Goal: Information Seeking & Learning: Learn about a topic

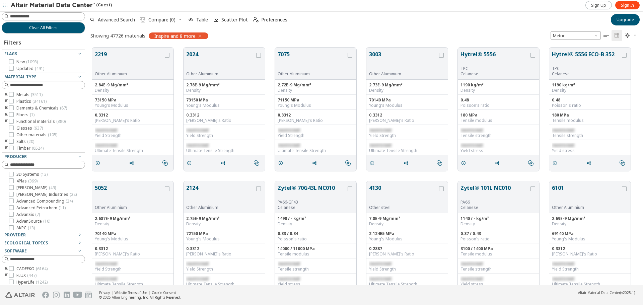
scroll to position [5, 5]
click at [30, 116] on span "( 1 )" at bounding box center [32, 115] width 5 height 6
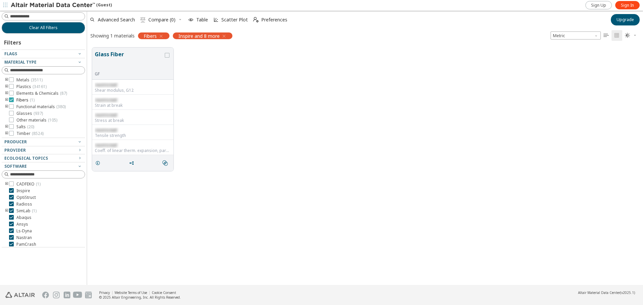
click at [12, 100] on icon at bounding box center [11, 99] width 5 height 5
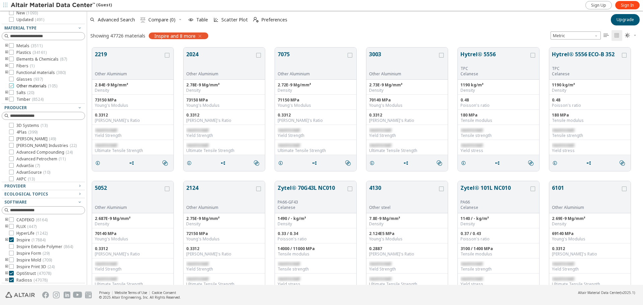
click at [9, 84] on icon at bounding box center [11, 85] width 5 height 5
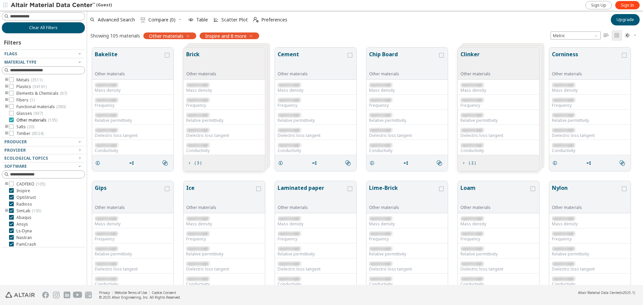
click at [13, 121] on icon at bounding box center [11, 120] width 5 height 5
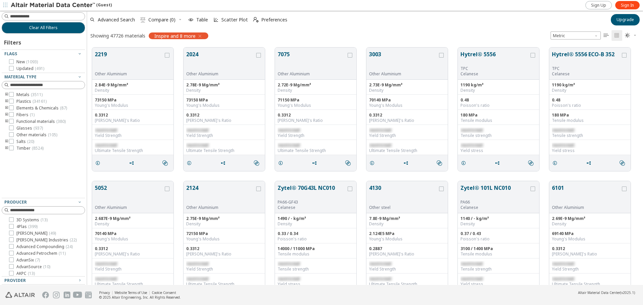
drag, startPoint x: 50, startPoint y: 151, endPoint x: 52, endPoint y: 198, distance: 47.3
click at [52, 198] on div "Filters Flags New ( 1093 ) Updated ( 491 ) Material Type Metals ( 3511 ) Plasti…" at bounding box center [43, 205] width 83 height 344
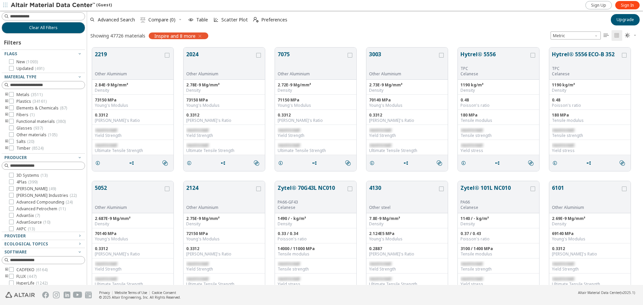
drag, startPoint x: 52, startPoint y: 197, endPoint x: 52, endPoint y: 153, distance: 43.9
click at [52, 153] on div "Filters Flags New ( 1093 ) Updated ( 491 ) Material Type Metals ( 3511 ) Plasti…" at bounding box center [43, 183] width 83 height 300
click at [32, 116] on span "( 1 )" at bounding box center [32, 115] width 5 height 6
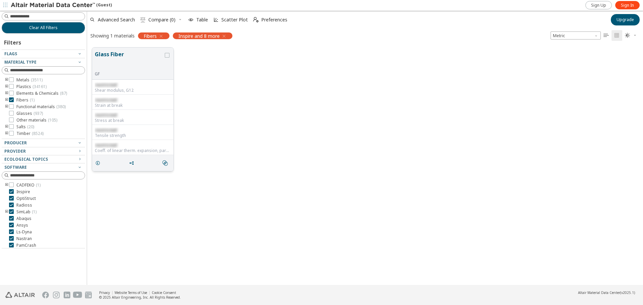
click at [114, 70] on button "Glass Fiber" at bounding box center [129, 60] width 69 height 21
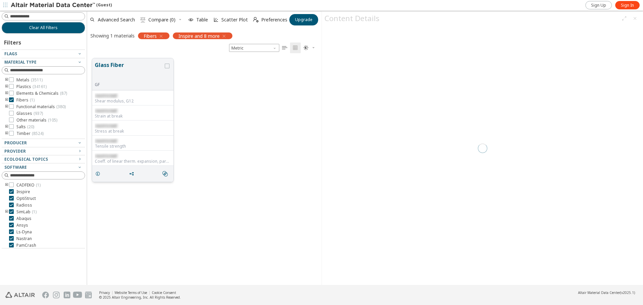
scroll to position [227, 229]
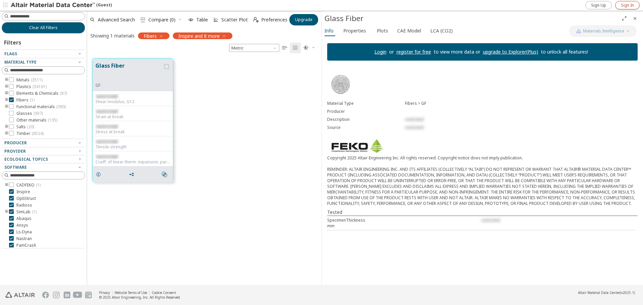
click at [629, 7] on span "Sign In" at bounding box center [627, 5] width 13 height 5
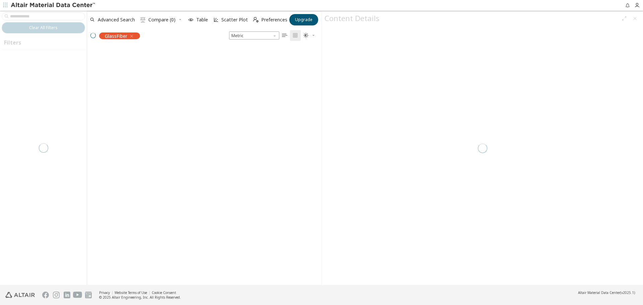
scroll to position [227, 229]
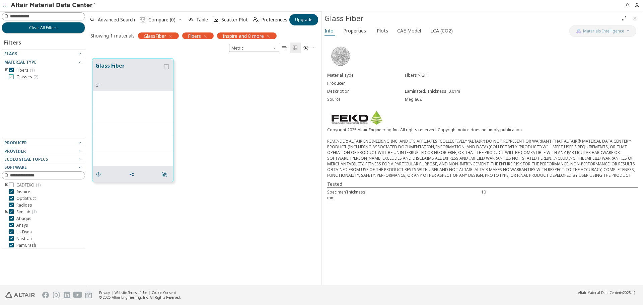
click at [15, 78] on label "Glasses ( 2 )" at bounding box center [23, 76] width 29 height 5
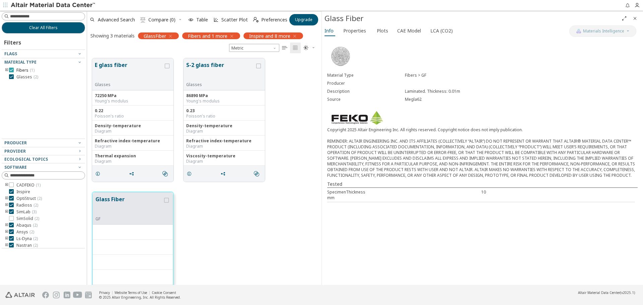
click at [9, 69] on div at bounding box center [11, 70] width 5 height 5
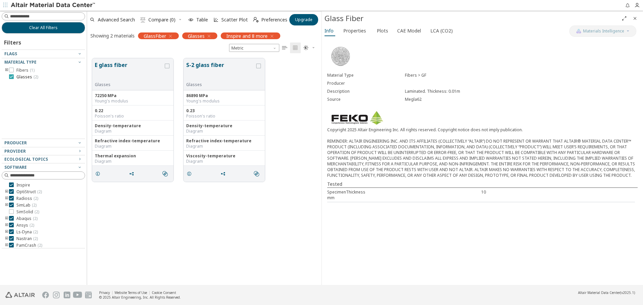
click at [15, 79] on label "Glasses ( 2 )" at bounding box center [23, 76] width 29 height 5
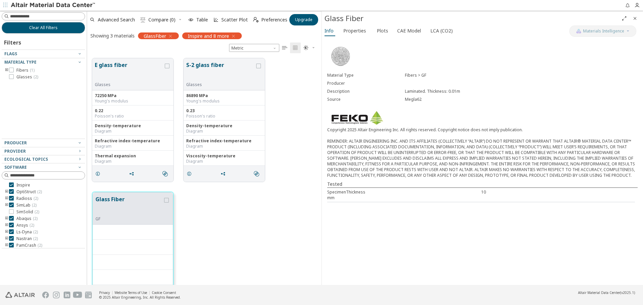
scroll to position [227, 229]
click at [633, 16] on icon "Close" at bounding box center [634, 18] width 5 height 5
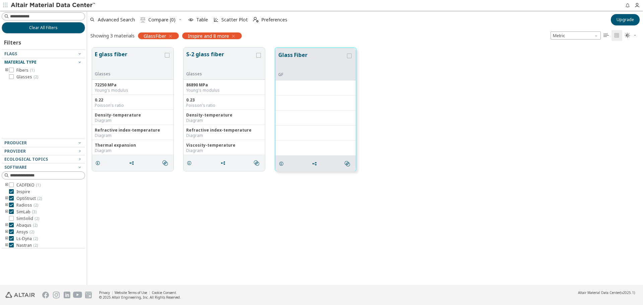
click at [67, 60] on div "Material Type" at bounding box center [40, 62] width 73 height 5
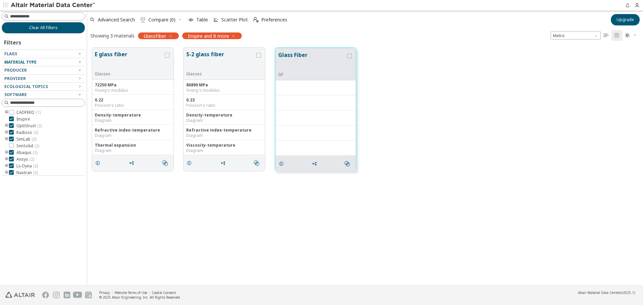
click at [67, 60] on div "Material Type" at bounding box center [40, 62] width 73 height 5
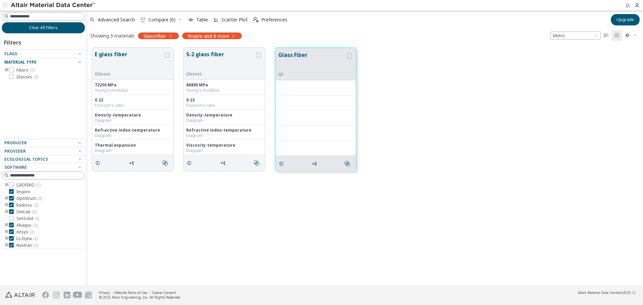
click at [52, 56] on div at bounding box center [42, 56] width 80 height 3
click at [54, 54] on div "Flags" at bounding box center [40, 53] width 73 height 5
click at [173, 34] on icon "button" at bounding box center [170, 35] width 5 height 5
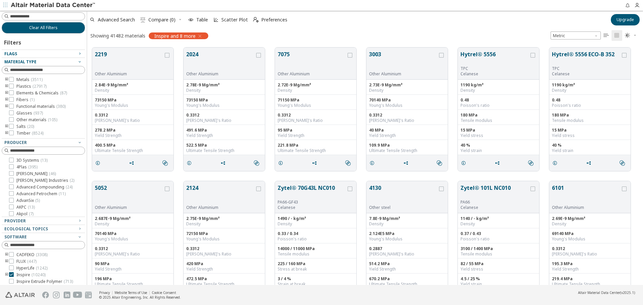
click at [6, 106] on icon "toogle group" at bounding box center [6, 106] width 5 height 5
click at [5, 105] on icon "toogle group" at bounding box center [6, 106] width 5 height 5
click at [6, 98] on icon "toogle group" at bounding box center [6, 99] width 5 height 5
click at [29, 106] on span "GF ( 1 )" at bounding box center [31, 106] width 11 height 5
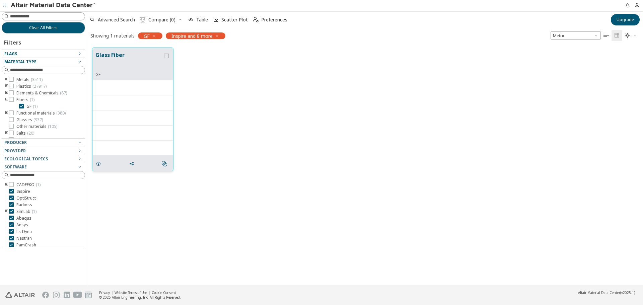
click at [133, 75] on div "GF" at bounding box center [128, 74] width 67 height 5
click at [117, 57] on button "Glass Fiber" at bounding box center [128, 61] width 67 height 21
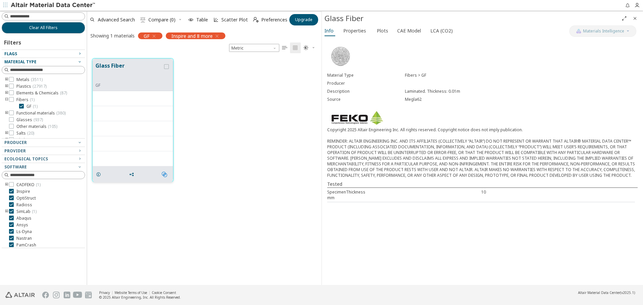
click at [163, 172] on icon "" at bounding box center [164, 174] width 5 height 5
click at [256, 135] on div "Glass Fiber GF " at bounding box center [204, 120] width 234 height 134
click at [165, 66] on icon "grid" at bounding box center [166, 66] width 5 height 5
click at [166, 67] on icon "grid" at bounding box center [166, 66] width 5 height 5
click at [211, 89] on div "Glass Fiber GF " at bounding box center [204, 120] width 234 height 134
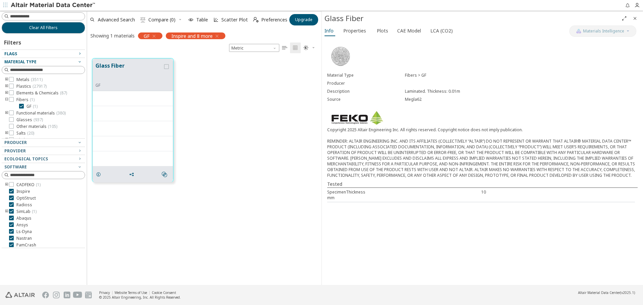
click at [156, 38] on icon "button" at bounding box center [153, 35] width 5 height 5
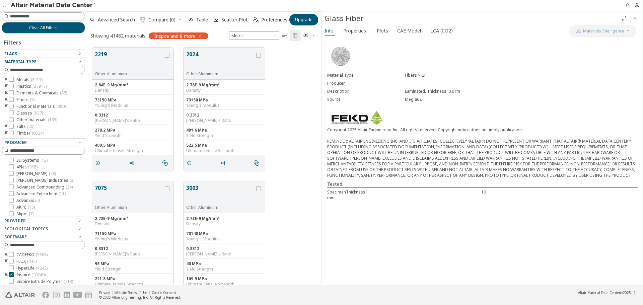
click at [201, 35] on icon "button" at bounding box center [199, 35] width 5 height 5
click at [201, 35] on div "Showing 41482 materials Inspire and 8 more Metric   " at bounding box center [204, 35] width 234 height 14
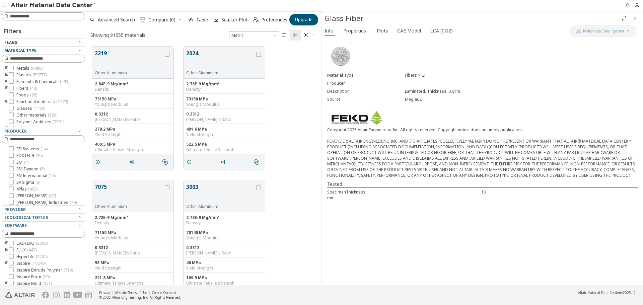
scroll to position [238, 229]
